Goal: Information Seeking & Learning: Check status

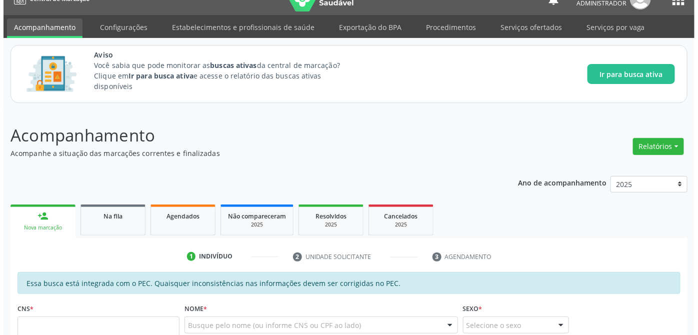
scroll to position [62, 0]
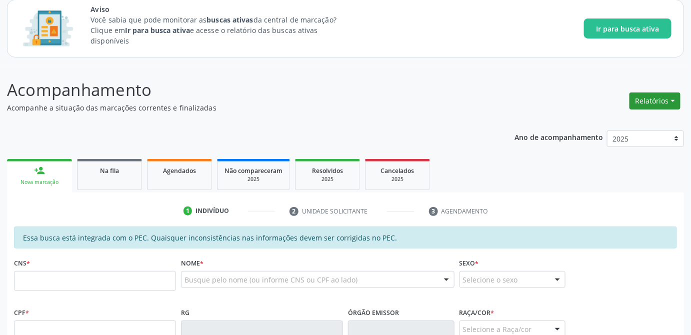
click at [669, 101] on button "Relatórios" at bounding box center [654, 100] width 51 height 17
click at [623, 163] on link "Procedimentos realizados" at bounding box center [626, 164] width 107 height 14
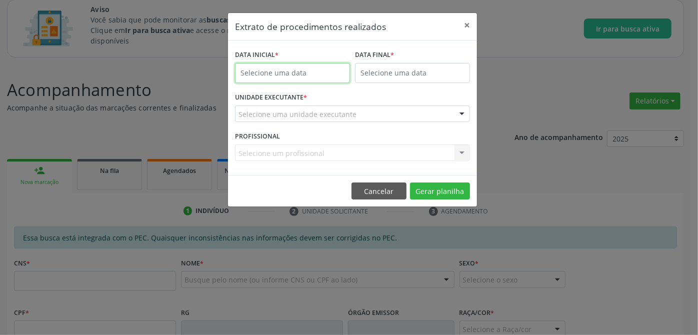
click at [298, 67] on input "text" at bounding box center [292, 73] width 115 height 20
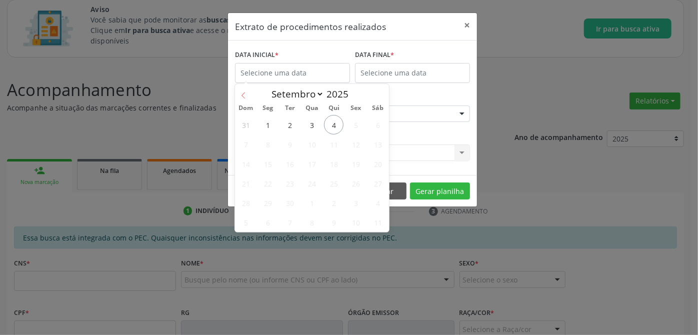
click at [241, 95] on icon at bounding box center [243, 95] width 7 height 7
click at [244, 95] on icon at bounding box center [243, 95] width 7 height 7
select select "6"
click at [289, 122] on span "1" at bounding box center [289, 124] width 19 height 19
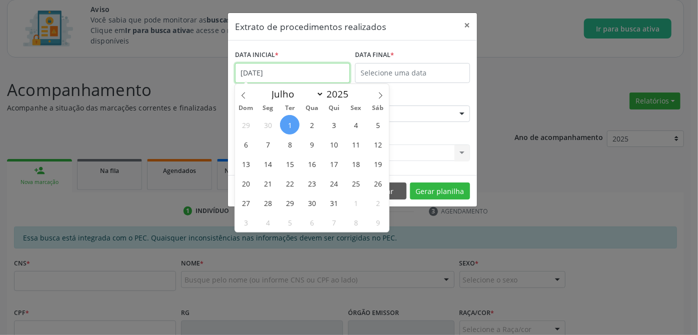
click at [267, 77] on input "[DATE]" at bounding box center [292, 73] width 115 height 20
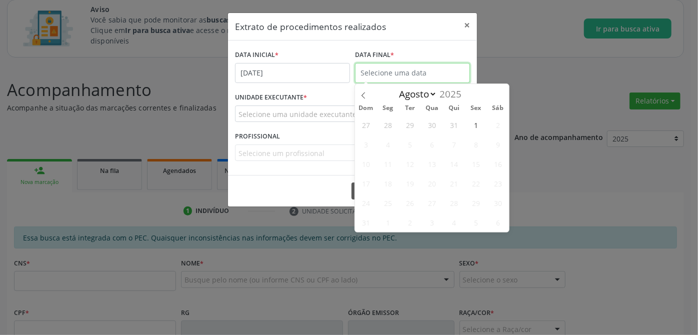
click at [440, 76] on input "text" at bounding box center [412, 73] width 115 height 20
click at [431, 96] on select "Julho Agosto" at bounding box center [415, 94] width 43 height 14
click at [394, 87] on select "Julho Agosto" at bounding box center [415, 94] width 43 height 14
click at [434, 92] on select "Julho Agosto" at bounding box center [415, 94] width 43 height 14
click at [394, 87] on select "Julho Agosto" at bounding box center [415, 94] width 43 height 14
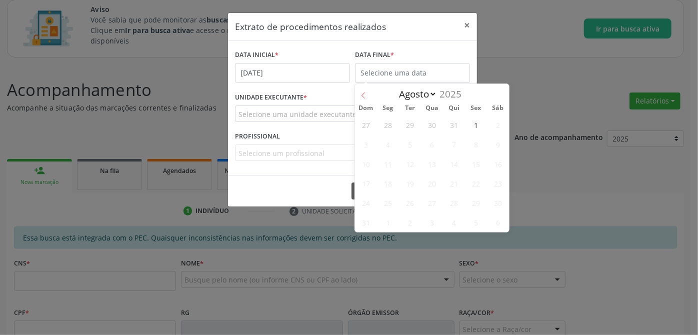
click at [366, 94] on icon at bounding box center [363, 95] width 7 height 7
click at [502, 97] on icon at bounding box center [500, 95] width 7 height 7
select select "7"
click at [476, 126] on span "1" at bounding box center [475, 124] width 19 height 19
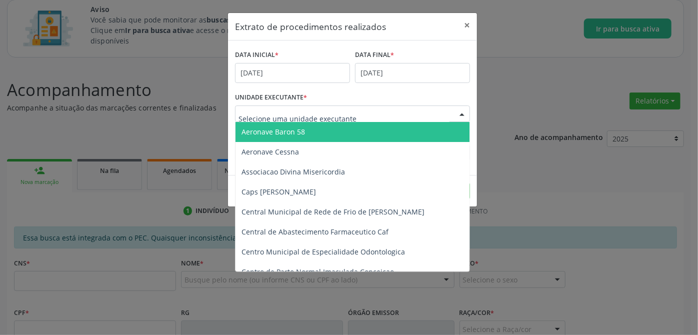
click at [388, 115] on div at bounding box center [352, 113] width 235 height 17
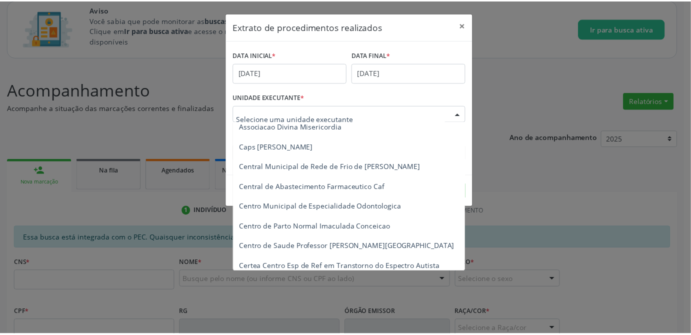
scroll to position [0, 0]
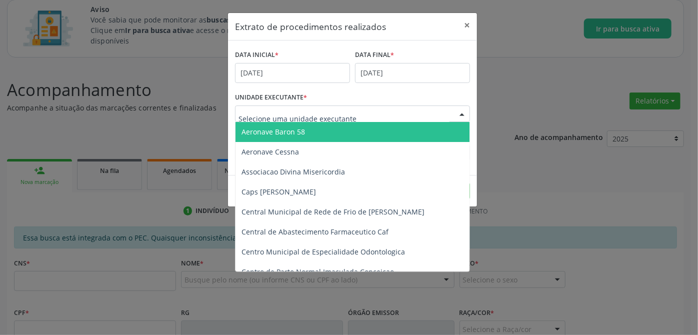
click at [457, 96] on div "UNIDADE EXECUTANTE * Aeronave Baron 58 Aeronave Cessna Associacao Divina Miseri…" at bounding box center [352, 109] width 240 height 39
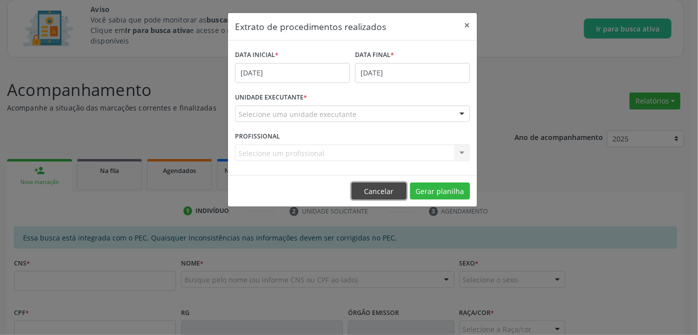
click at [386, 183] on button "Cancelar" at bounding box center [378, 190] width 55 height 17
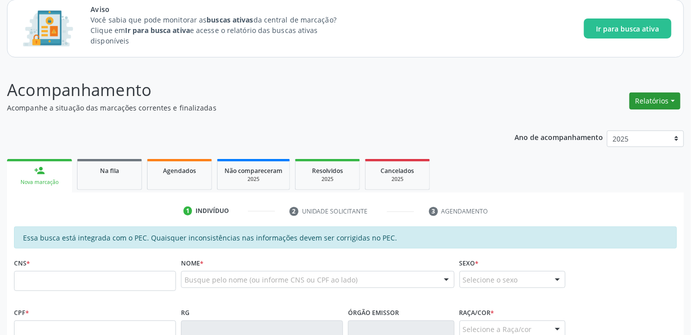
click at [677, 97] on button "Relatórios" at bounding box center [654, 100] width 51 height 17
click at [614, 147] on link "Agendamentos" at bounding box center [626, 150] width 107 height 14
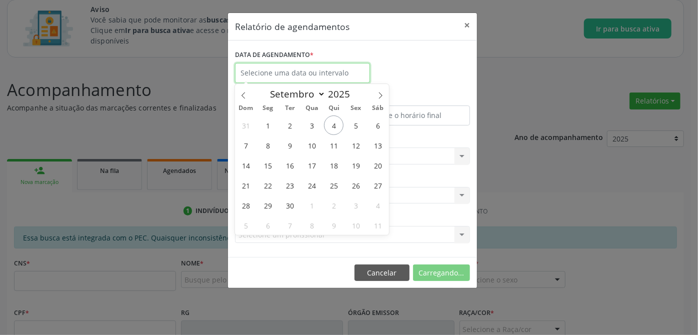
click at [328, 79] on input "text" at bounding box center [302, 73] width 135 height 20
click at [244, 98] on icon at bounding box center [243, 95] width 7 height 7
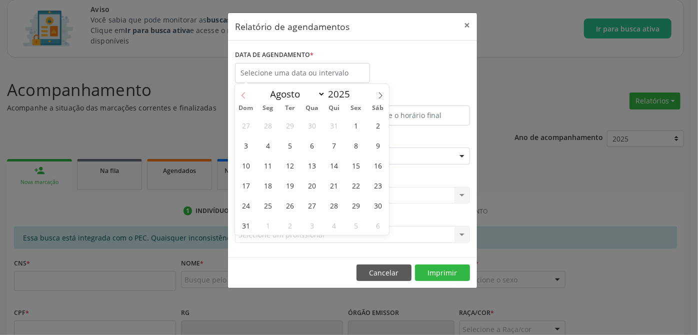
click at [244, 98] on icon at bounding box center [243, 95] width 7 height 7
click at [380, 98] on icon at bounding box center [380, 95] width 7 height 7
select select "6"
click at [285, 126] on span "1" at bounding box center [289, 124] width 19 height 19
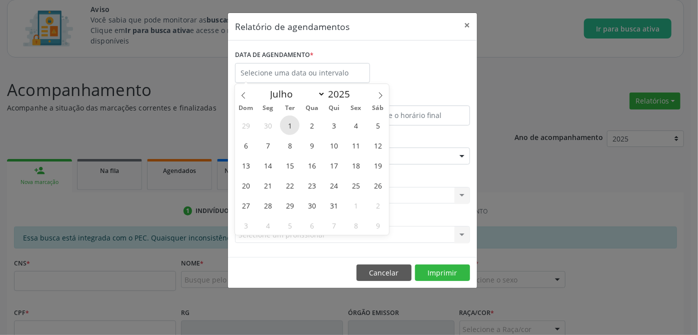
type input "[DATE]"
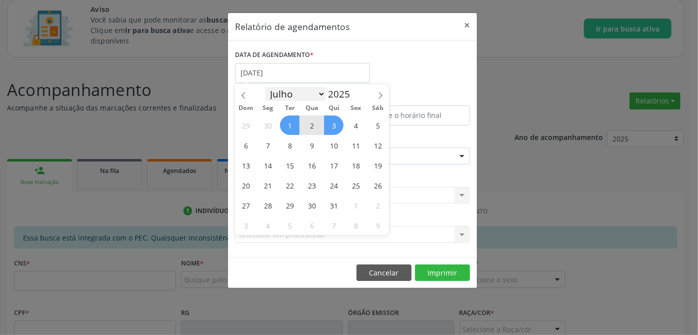
click at [324, 92] on select "Janeiro Fevereiro Março Abril Maio Junho Julho Agosto Setembro Outubro Novembro…" at bounding box center [295, 94] width 60 height 14
select select "7"
click at [265, 87] on select "Janeiro Fevereiro Março Abril Maio Junho Julho Agosto Setembro Outubro Novembro…" at bounding box center [295, 94] width 60 height 14
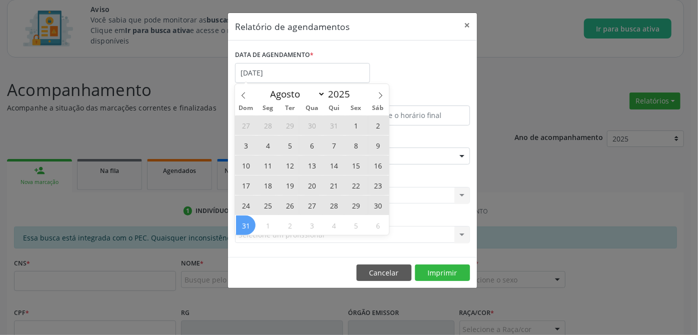
click at [252, 220] on span "31" at bounding box center [245, 224] width 19 height 19
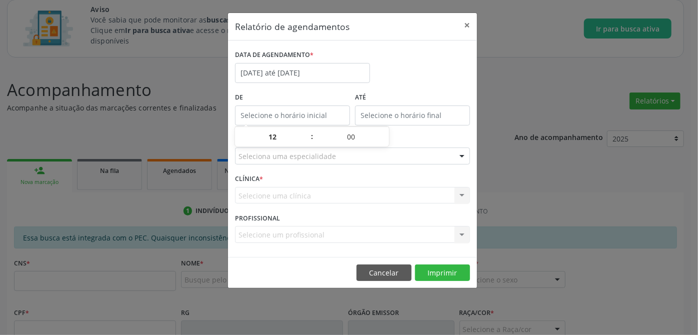
type input "12:00"
click at [278, 115] on input "12:00" at bounding box center [292, 115] width 115 height 20
click at [292, 95] on label "De" at bounding box center [292, 97] width 115 height 15
click at [455, 155] on div at bounding box center [461, 156] width 15 height 17
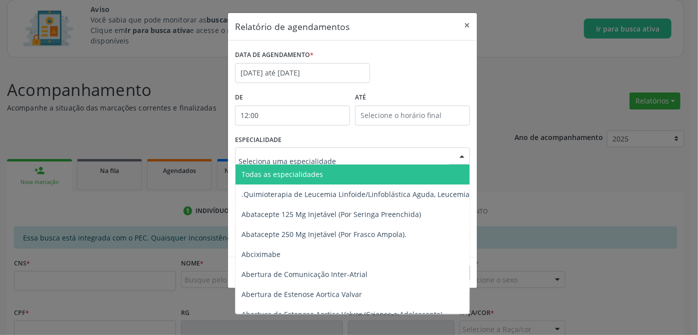
click at [308, 175] on span "Todas as especialidades" at bounding box center [281, 173] width 81 height 9
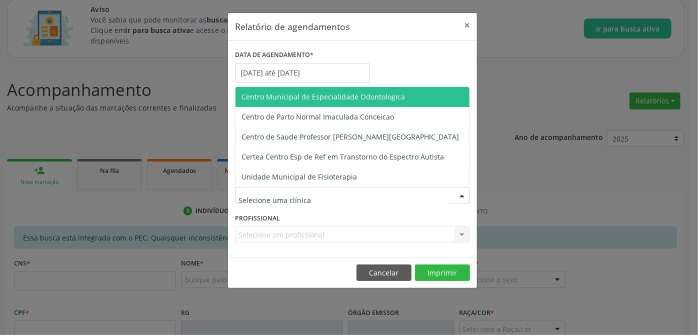
click at [365, 196] on div at bounding box center [352, 195] width 235 height 17
click at [431, 60] on div "DATA DE AGENDAMENTO * [DATE] até [DATE]" at bounding box center [352, 68] width 240 height 42
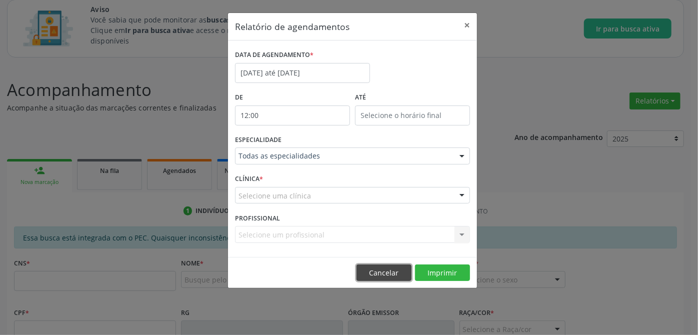
click at [384, 275] on button "Cancelar" at bounding box center [383, 272] width 55 height 17
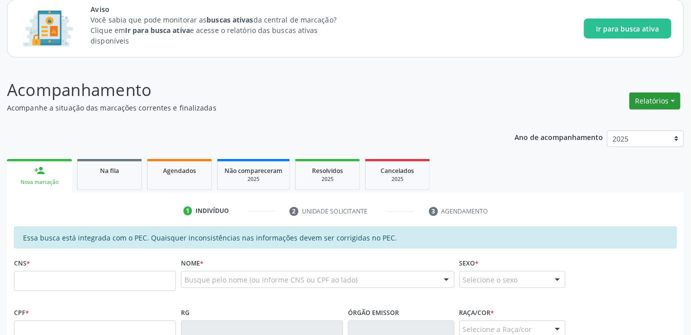
click at [675, 99] on button "Relatórios" at bounding box center [654, 100] width 51 height 17
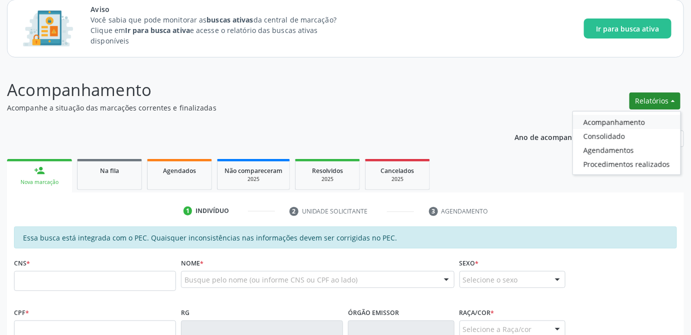
click at [619, 120] on link "Acompanhamento" at bounding box center [626, 122] width 107 height 14
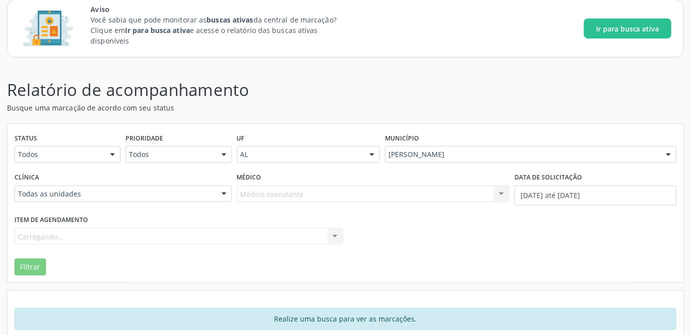
scroll to position [77, 0]
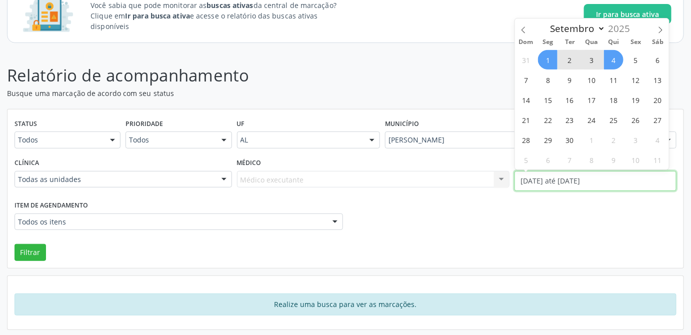
click at [615, 181] on input "[DATE] até [DATE]" at bounding box center [595, 181] width 162 height 20
click at [525, 30] on icon at bounding box center [523, 29] width 7 height 7
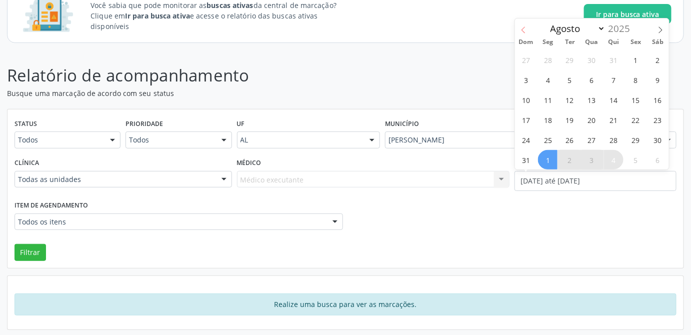
click at [525, 30] on icon at bounding box center [523, 29] width 7 height 7
select select "6"
click at [568, 62] on span "1" at bounding box center [569, 59] width 19 height 19
type input "[DATE]"
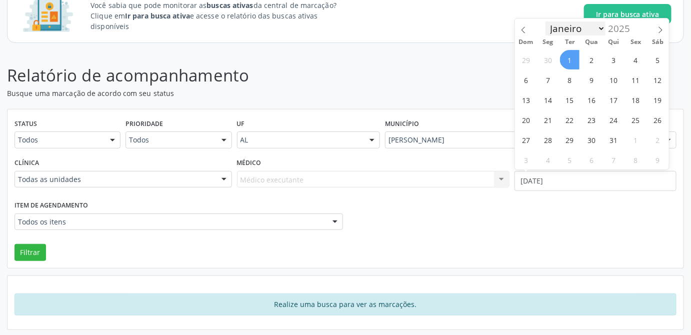
click at [599, 30] on select "Janeiro Fevereiro Março Abril Maio Junho Julho Agosto Setembro Outubro Novembro…" at bounding box center [575, 28] width 60 height 14
select select "7"
click at [545, 21] on select "Janeiro Fevereiro Março Abril Maio Junho Julho Agosto Setembro Outubro Novembro…" at bounding box center [575, 28] width 60 height 14
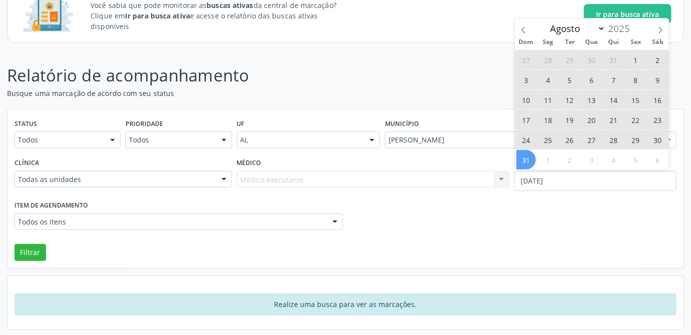
click at [528, 164] on span "31" at bounding box center [525, 159] width 19 height 19
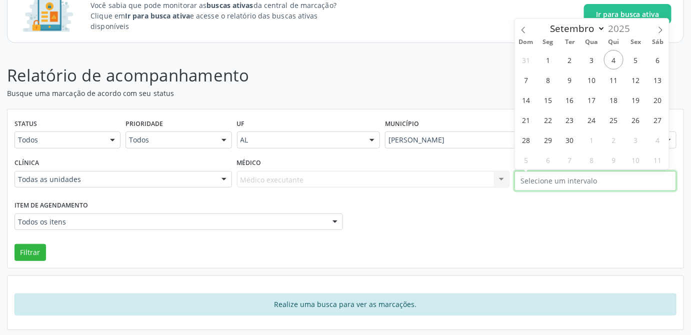
click at [572, 180] on input "text" at bounding box center [595, 181] width 162 height 20
click at [523, 29] on icon at bounding box center [523, 29] width 7 height 7
select select "6"
click at [572, 61] on span "1" at bounding box center [569, 59] width 19 height 19
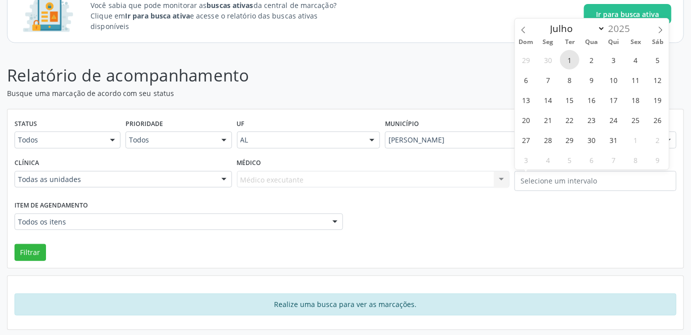
type input "[DATE]"
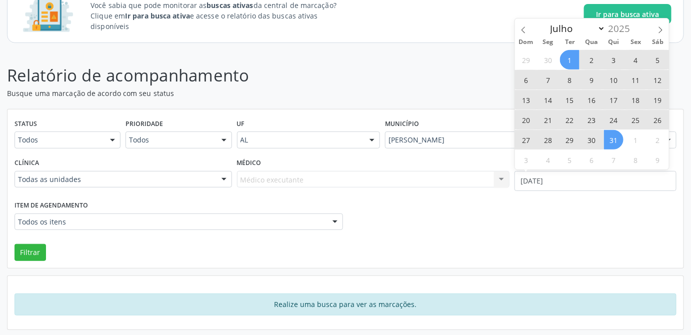
click at [619, 139] on span "31" at bounding box center [613, 139] width 19 height 19
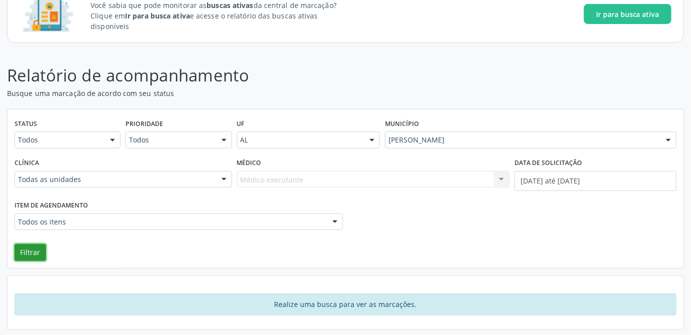
click at [34, 249] on button "Filtrar" at bounding box center [29, 252] width 31 height 17
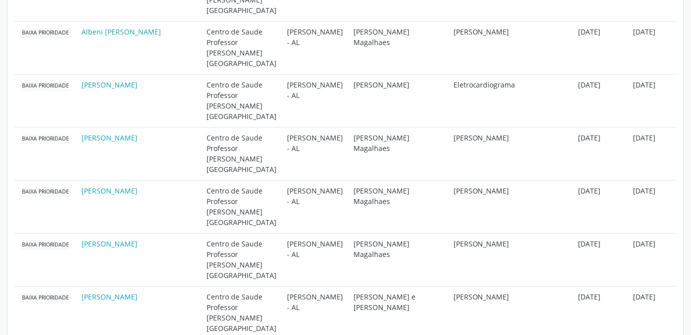
scroll to position [0, 36]
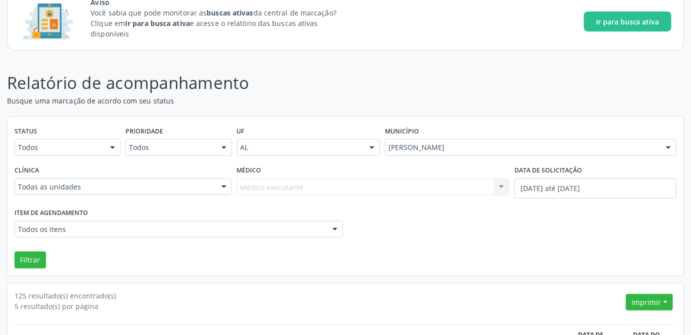
scroll to position [350, 0]
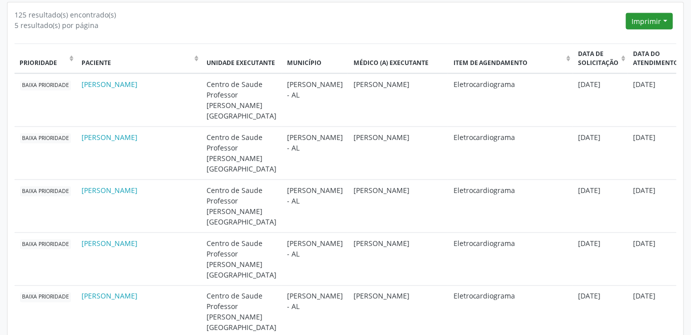
click at [666, 14] on button "Imprimir" at bounding box center [649, 21] width 47 height 17
click at [610, 55] on link "CSV" at bounding box center [629, 56] width 87 height 14
click at [662, 19] on button "Imprimir" at bounding box center [649, 21] width 47 height 17
click at [622, 68] on link "CSV Individualizado" at bounding box center [629, 70] width 87 height 14
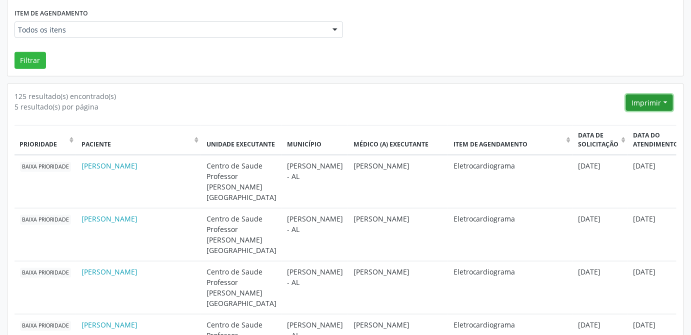
scroll to position [274, 0]
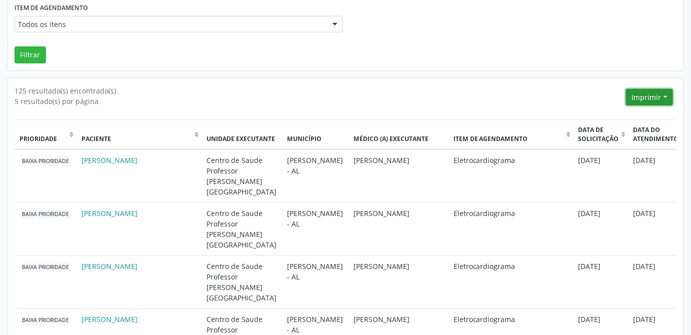
click at [653, 96] on button "Imprimir" at bounding box center [649, 97] width 47 height 17
click at [618, 117] on link "PDF" at bounding box center [629, 118] width 87 height 14
click at [194, 133] on th "Paciente (Click to sort Ascending)" at bounding box center [138, 134] width 125 height 29
click at [197, 130] on th "Paciente (Click to sort Descending)" at bounding box center [138, 134] width 125 height 29
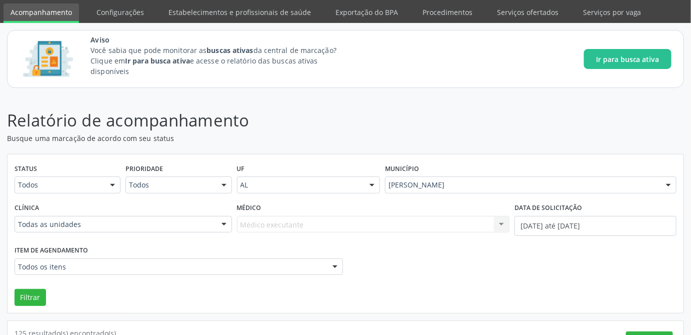
scroll to position [0, 0]
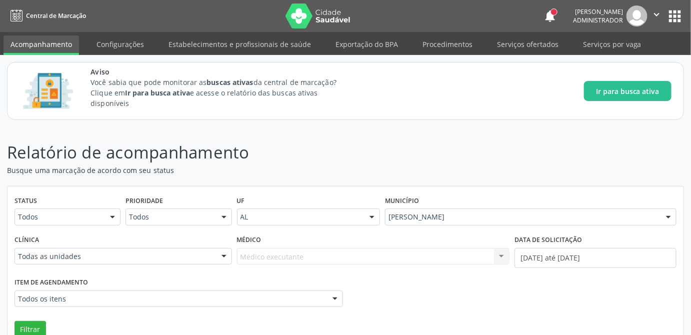
click at [401, 149] on p "Relatório de acompanhamento" at bounding box center [244, 152] width 474 height 25
click at [509, 303] on div "Item de agendamento Todos os itens Todos os itens 0304070076 - .Quimioterapia d…" at bounding box center [345, 294] width 667 height 39
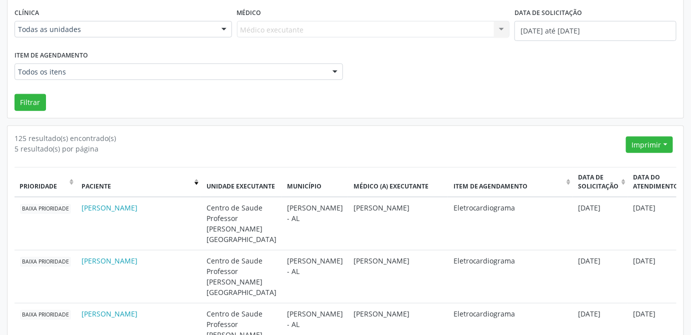
scroll to position [272, 0]
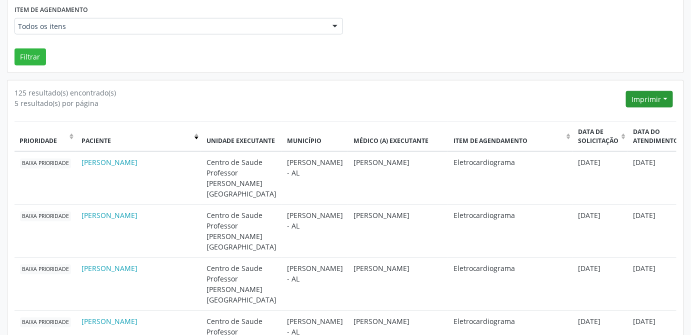
click at [651, 97] on button "Imprimir" at bounding box center [649, 99] width 47 height 17
click at [566, 93] on div "125 resultado(s) encontrado(s)" at bounding box center [318, 92] width 608 height 10
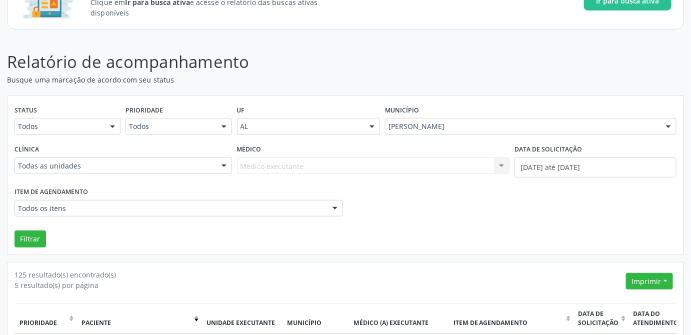
scroll to position [45, 0]
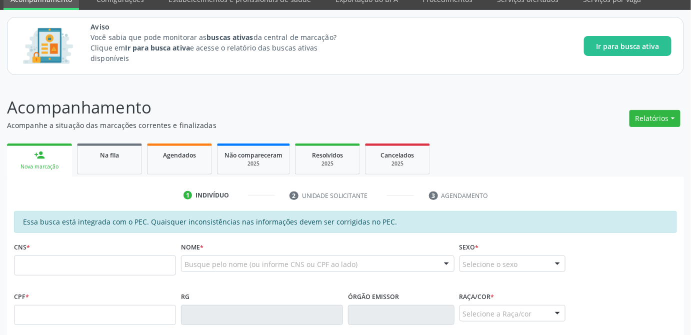
scroll to position [62, 0]
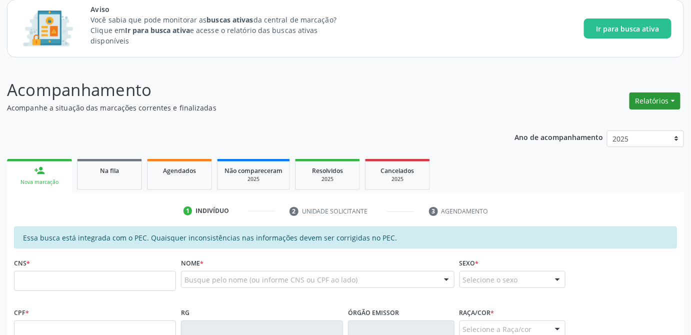
click at [668, 100] on button "Relatórios" at bounding box center [654, 100] width 51 height 17
click at [598, 149] on link "Agendamentos" at bounding box center [626, 150] width 107 height 14
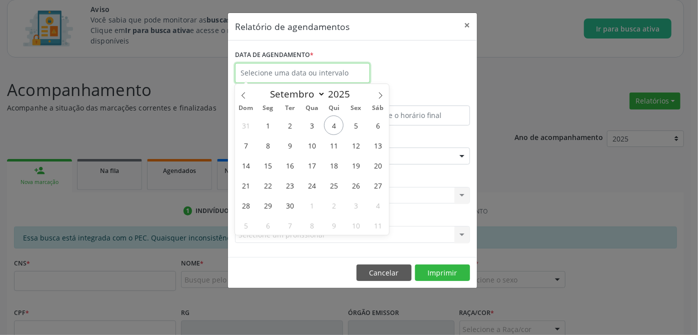
click at [287, 70] on input "text" at bounding box center [302, 73] width 135 height 20
click at [244, 94] on icon at bounding box center [243, 95] width 7 height 7
select select "7"
click at [350, 124] on span "1" at bounding box center [355, 124] width 19 height 19
type input "[DATE]"
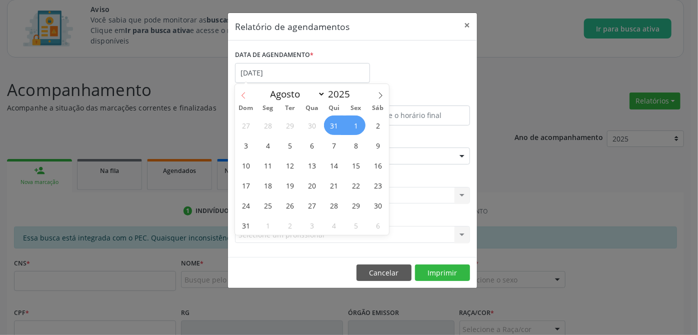
click at [246, 99] on span at bounding box center [243, 92] width 17 height 17
select select "6"
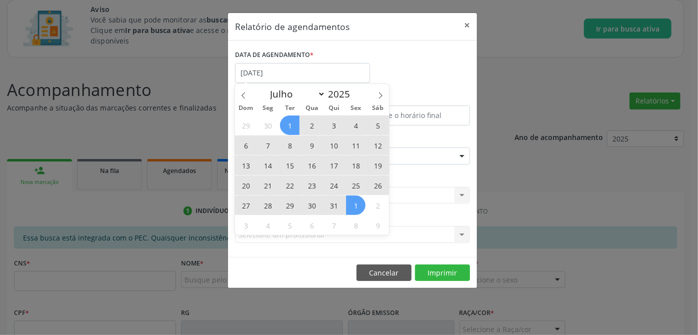
click at [294, 129] on span "1" at bounding box center [289, 124] width 19 height 19
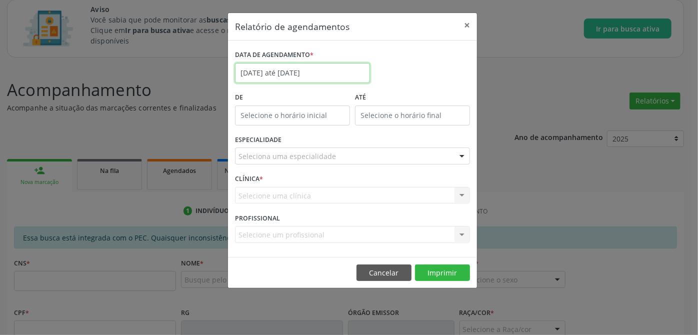
click at [329, 75] on input "[DATE] até [DATE]" at bounding box center [302, 73] width 135 height 20
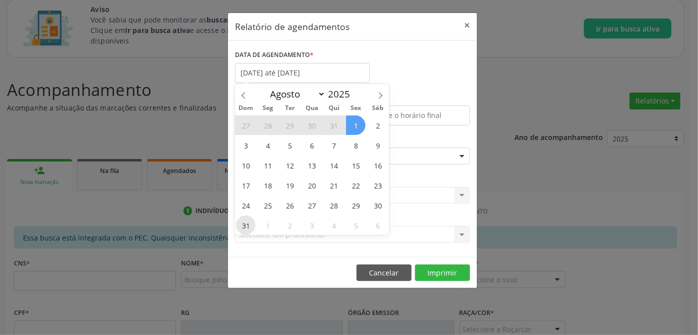
click at [244, 223] on span "31" at bounding box center [245, 224] width 19 height 19
type input "[DATE]"
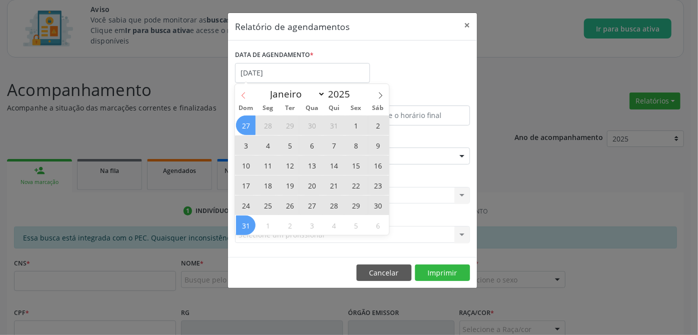
click at [246, 92] on icon at bounding box center [243, 95] width 7 height 7
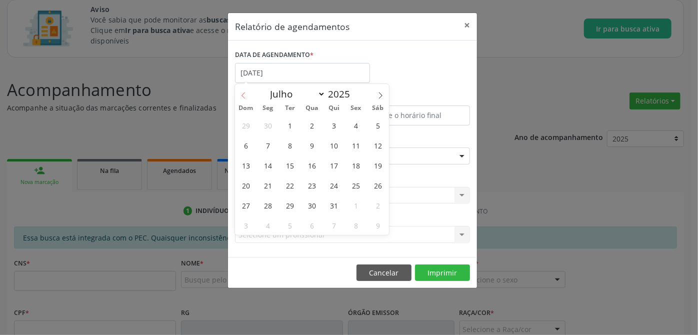
click at [244, 93] on icon at bounding box center [243, 95] width 7 height 7
click at [379, 99] on span at bounding box center [380, 92] width 17 height 17
select select "6"
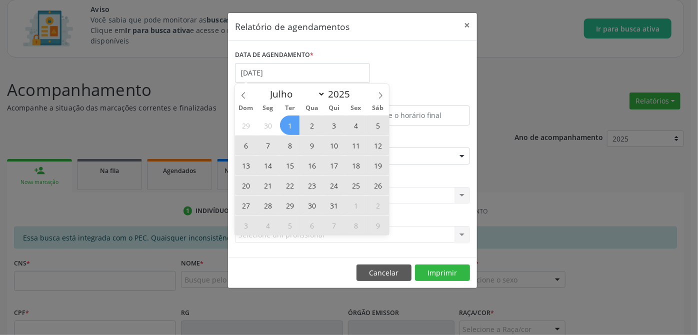
click at [293, 126] on span "1" at bounding box center [289, 124] width 19 height 19
select select "7"
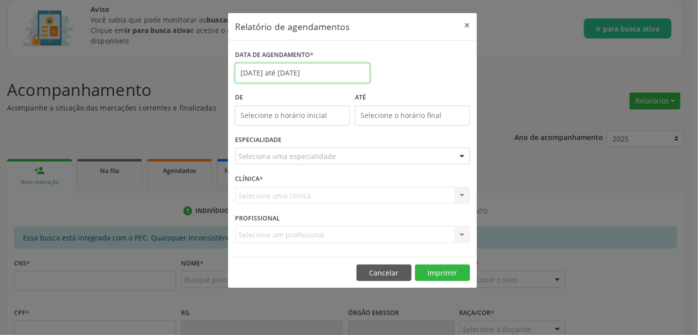
click at [312, 76] on input "[DATE] até [DATE]" at bounding box center [302, 73] width 135 height 20
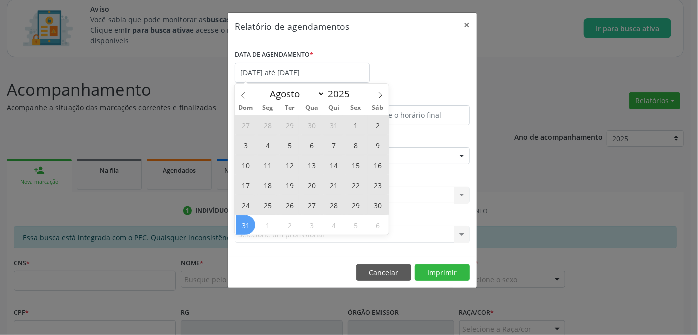
click at [246, 228] on span "31" at bounding box center [245, 224] width 19 height 19
type input "[DATE]"
click at [245, 94] on icon at bounding box center [243, 95] width 7 height 7
select select "6"
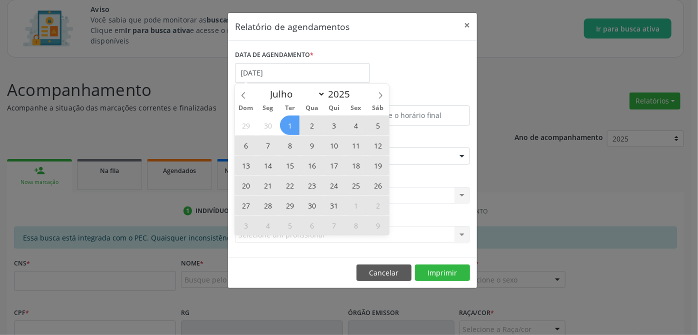
click at [283, 125] on span "1" at bounding box center [289, 124] width 19 height 19
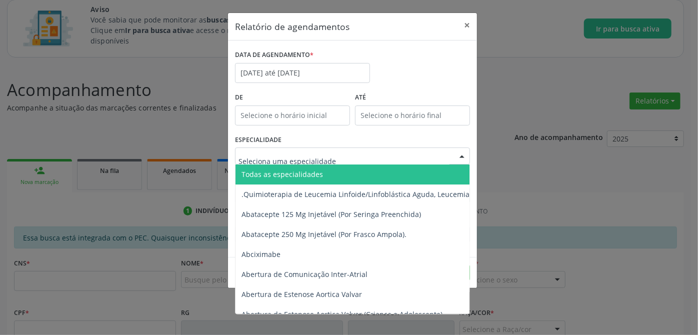
click at [433, 160] on div at bounding box center [352, 155] width 235 height 17
click at [380, 169] on span "Todas as especialidades" at bounding box center [556, 174] width 643 height 20
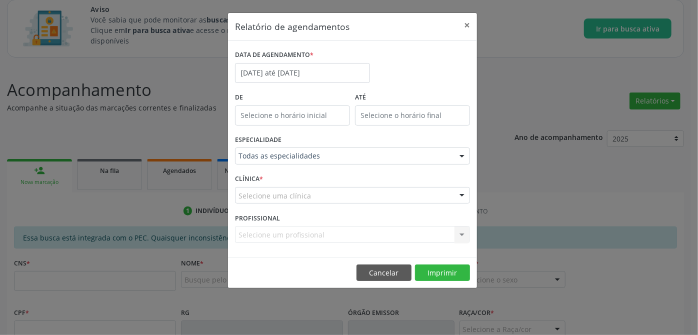
click at [454, 193] on div at bounding box center [461, 195] width 15 height 17
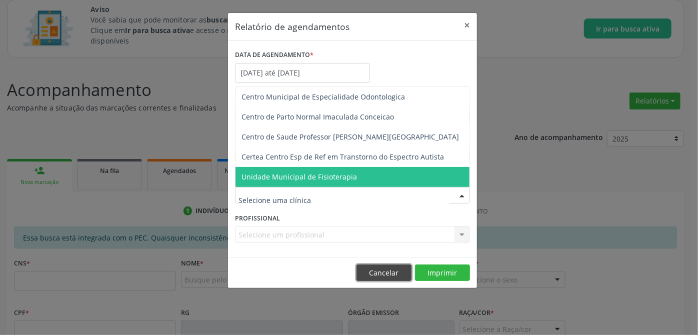
click at [390, 272] on button "Cancelar" at bounding box center [383, 272] width 55 height 17
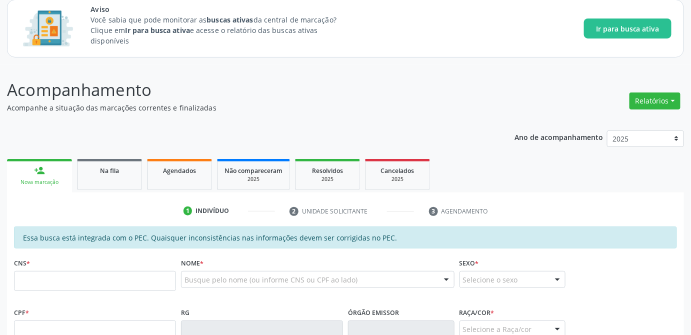
click at [611, 189] on ul "person_add Nova marcação Na fila Agendados Não compareceram 2025 Resolvidos 202…" at bounding box center [345, 174] width 677 height 36
click at [655, 101] on button "Relatórios" at bounding box center [654, 100] width 51 height 17
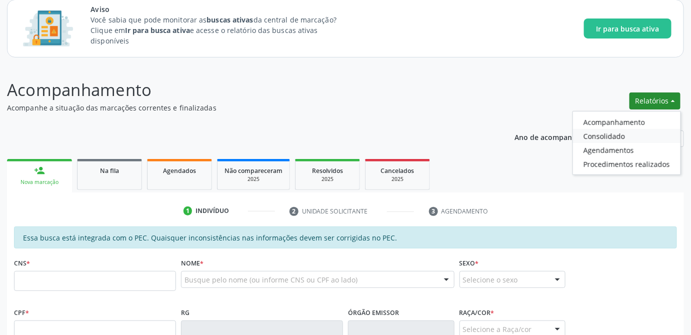
click at [612, 135] on link "Consolidado" at bounding box center [626, 136] width 107 height 14
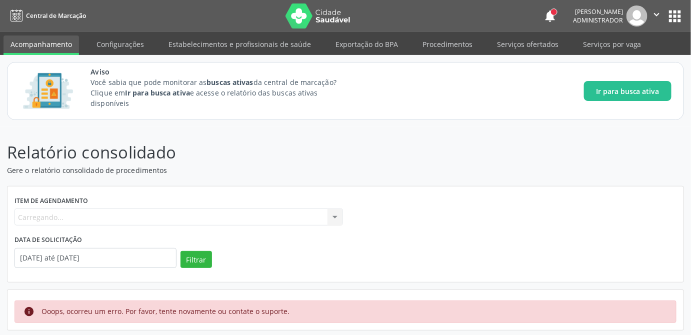
scroll to position [0, 0]
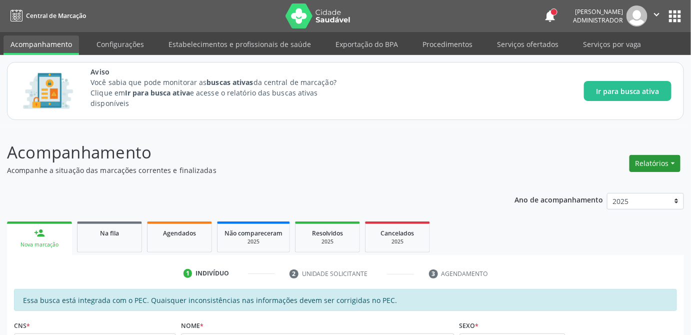
click at [668, 164] on button "Relatórios" at bounding box center [654, 163] width 51 height 17
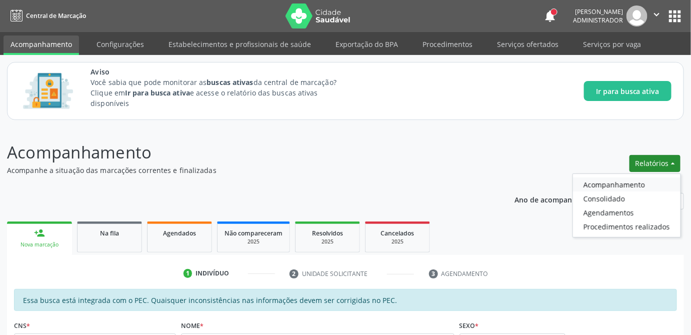
click at [619, 182] on link "Acompanhamento" at bounding box center [626, 184] width 107 height 14
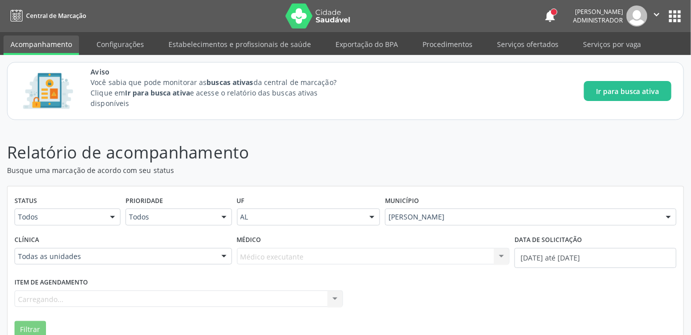
click at [423, 299] on div "Item de agendamento Carregando... Nenhum resultado encontrado para: " " Não há …" at bounding box center [345, 294] width 667 height 39
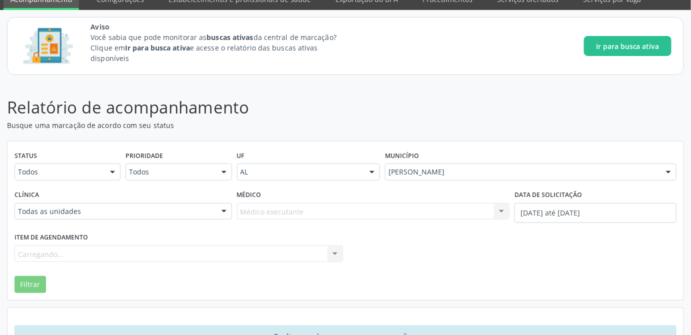
scroll to position [77, 0]
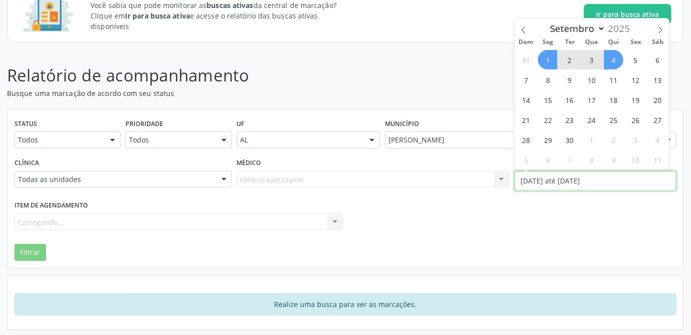
click at [551, 185] on input "[DATE] até [DATE]" at bounding box center [595, 181] width 162 height 20
click at [525, 28] on icon at bounding box center [523, 29] width 7 height 7
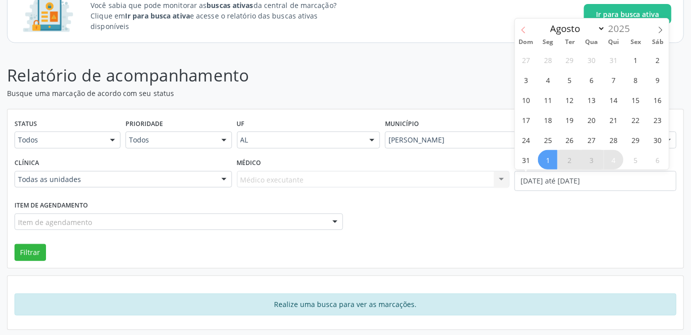
click at [525, 28] on icon at bounding box center [523, 29] width 7 height 7
select select "6"
click at [572, 56] on span "1" at bounding box center [569, 59] width 19 height 19
type input "[DATE]"
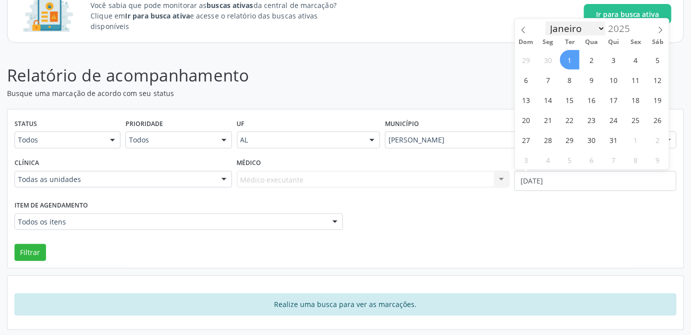
click at [602, 28] on select "Janeiro Fevereiro Março Abril Maio Junho Julho Agosto Setembro Outubro Novembro…" at bounding box center [575, 28] width 60 height 14
select select "7"
click at [545, 21] on select "Janeiro Fevereiro Março Abril Maio Junho Julho Agosto Setembro Outubro Novembro…" at bounding box center [575, 28] width 60 height 14
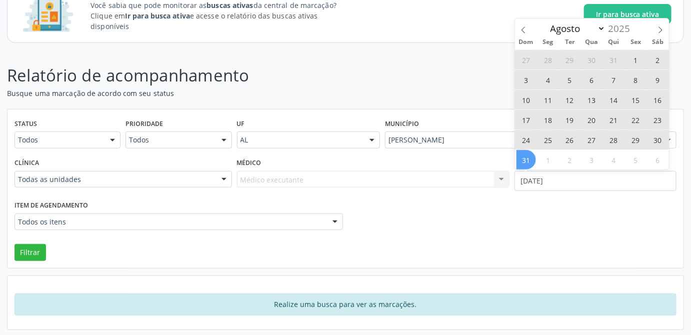
click at [525, 161] on span "31" at bounding box center [525, 159] width 19 height 19
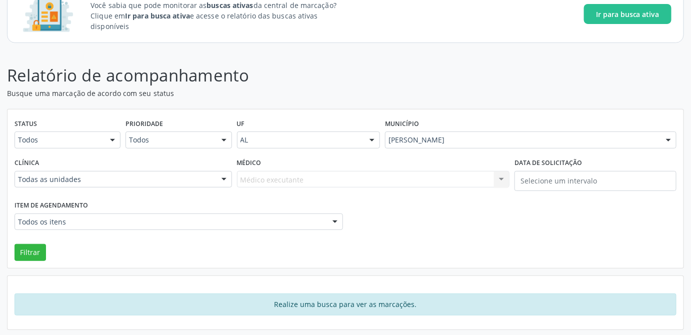
click at [595, 238] on div "Filtrar" at bounding box center [345, 249] width 667 height 24
